Goal: Task Accomplishment & Management: Manage account settings

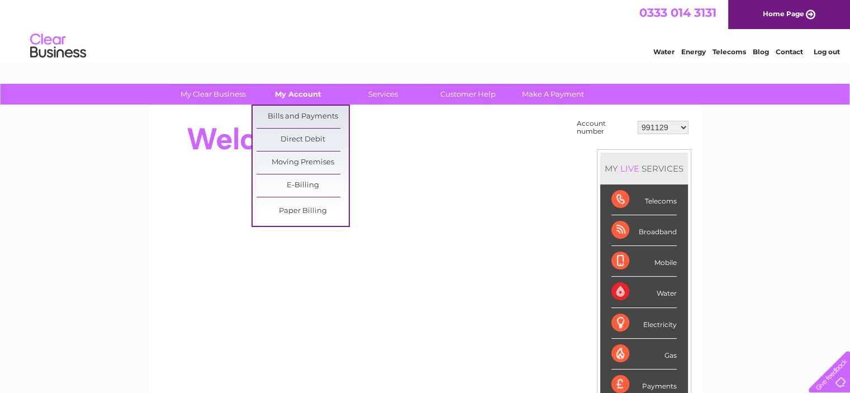
click at [282, 100] on link "My Account" at bounding box center [298, 94] width 92 height 21
click at [284, 110] on link "Bills and Payments" at bounding box center [303, 117] width 92 height 22
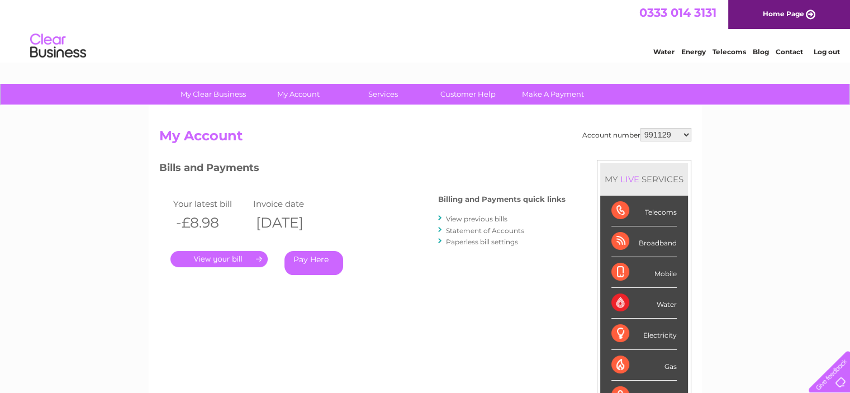
click at [676, 129] on select "991129 994026 30278343" at bounding box center [666, 134] width 51 height 13
select select "994026"
click at [641, 128] on select "991129 994026 30278343" at bounding box center [666, 134] width 51 height 13
click at [505, 216] on link "View previous bills" at bounding box center [476, 219] width 61 height 8
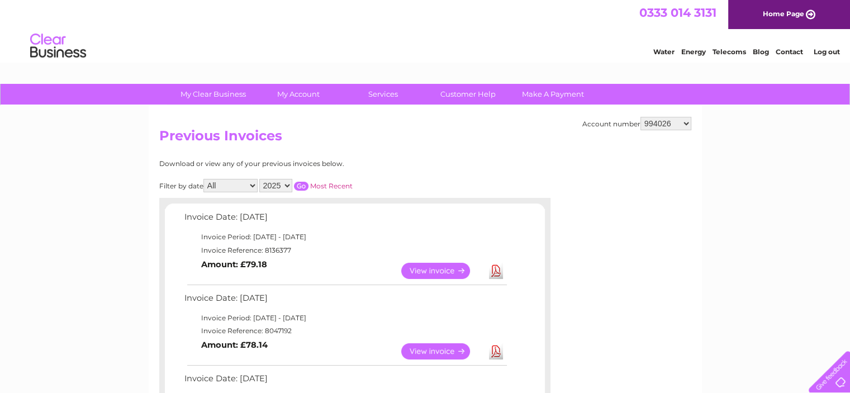
click at [444, 267] on link "View" at bounding box center [442, 271] width 82 height 16
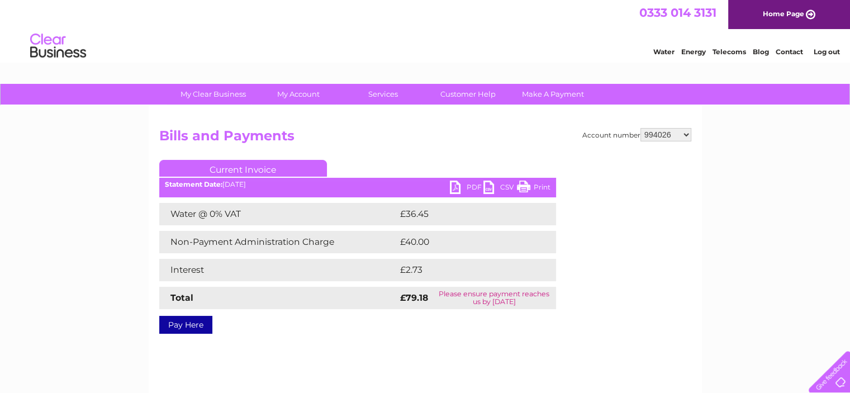
click at [457, 186] on link "PDF" at bounding box center [467, 189] width 34 height 16
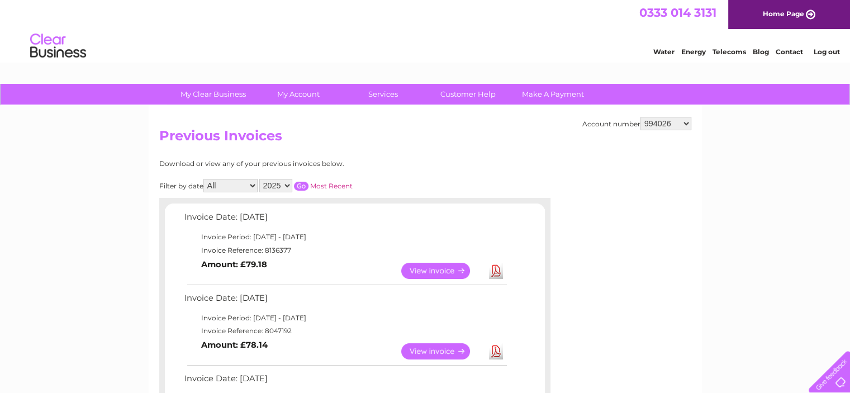
click at [453, 350] on link "View" at bounding box center [442, 351] width 82 height 16
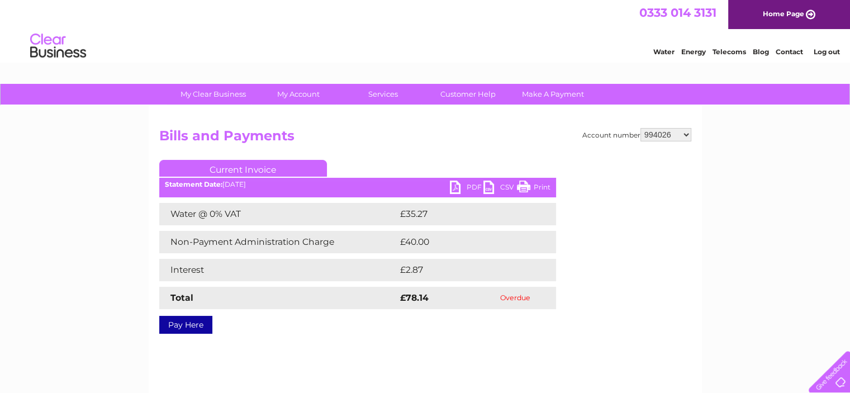
click at [470, 184] on link "PDF" at bounding box center [467, 189] width 34 height 16
